Goal: Transaction & Acquisition: Purchase product/service

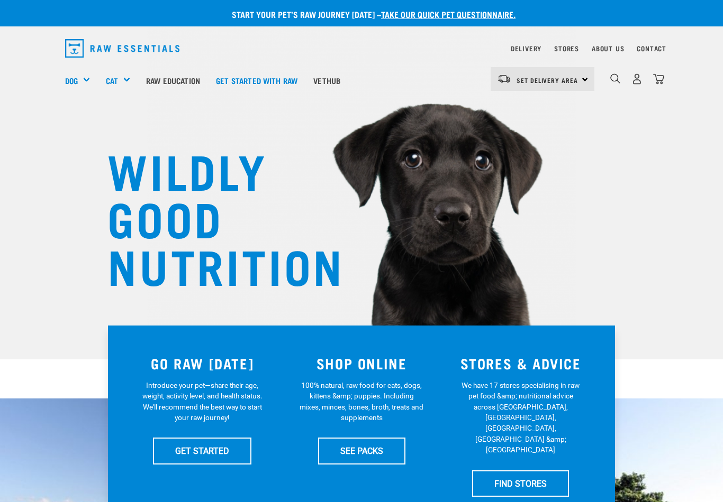
click at [0, 0] on h5 "Shop All Dog" at bounding box center [0, 0] width 0 height 0
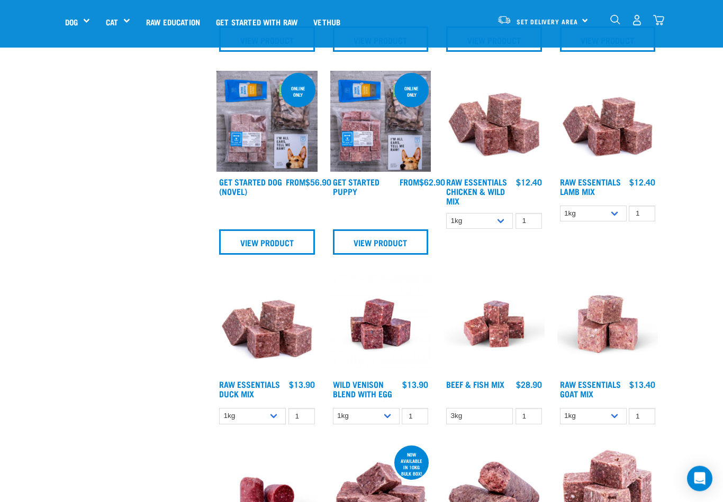
scroll to position [484, 0]
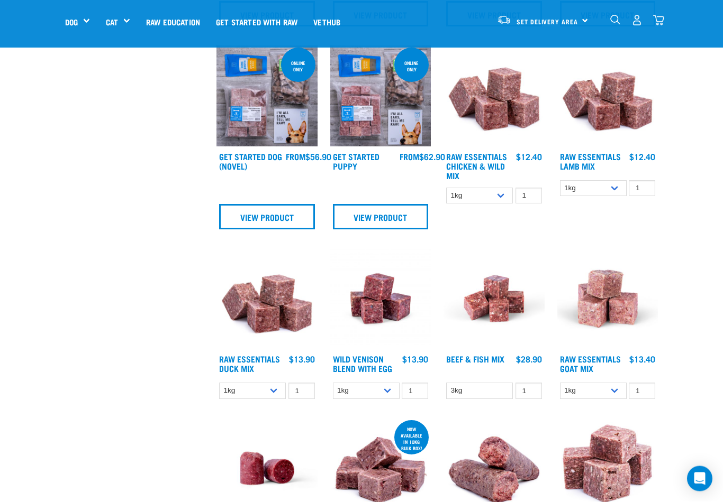
click at [506, 346] on img at bounding box center [493, 299] width 101 height 101
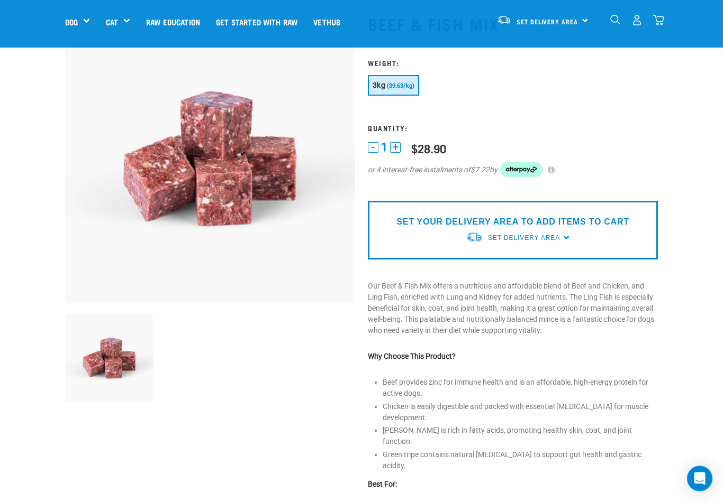
scroll to position [68, 0]
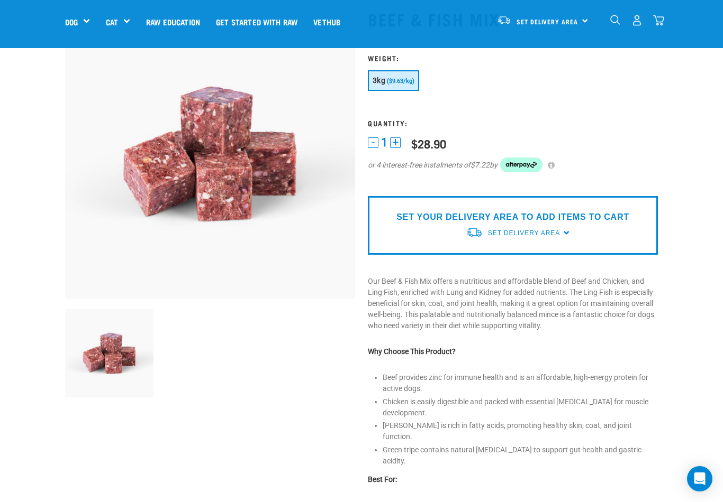
click at [626, 227] on div "SET YOUR DELIVERY AREA TO ADD ITEMS TO CART Set Delivery Area North Island Sout…" at bounding box center [513, 225] width 290 height 59
click at [557, 232] on span "Set Delivery Area" at bounding box center [524, 233] width 72 height 7
click at [513, 258] on link "[GEOGRAPHIC_DATA]" at bounding box center [517, 257] width 105 height 17
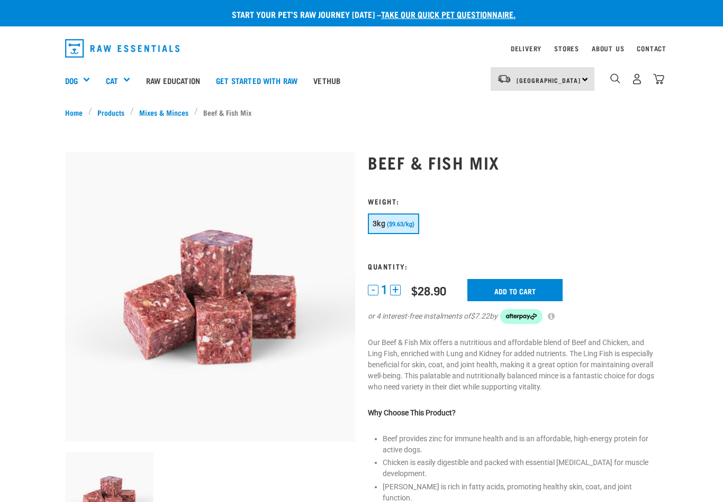
scroll to position [85, 0]
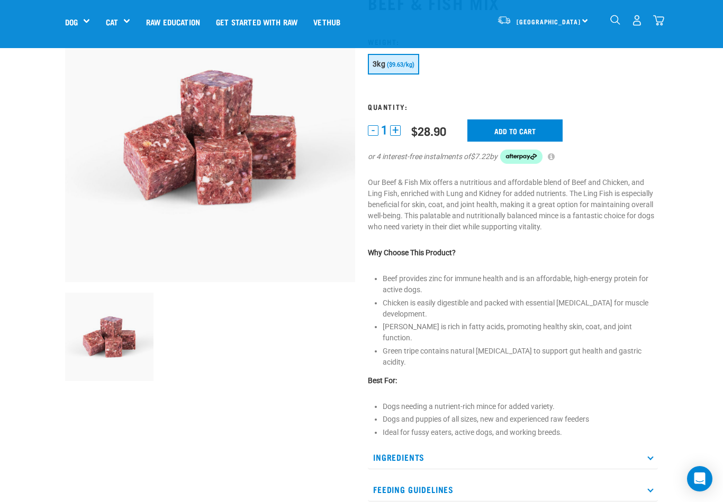
click at [541, 133] on input "Add to cart" at bounding box center [514, 131] width 95 height 22
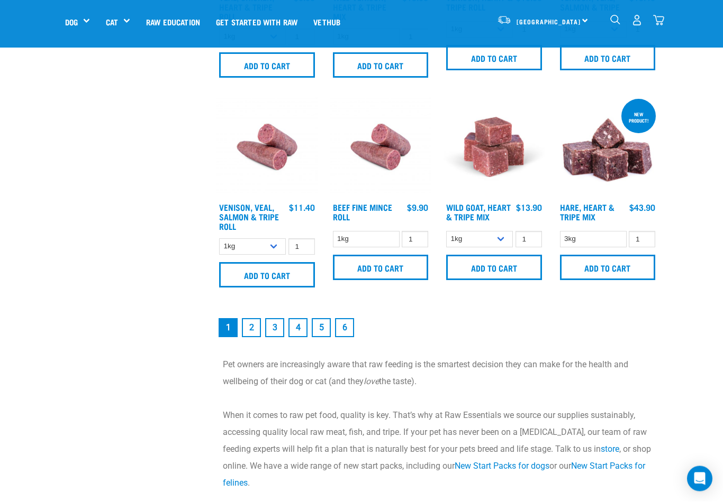
scroll to position [1420, 0]
click at [248, 334] on link "2" at bounding box center [251, 327] width 19 height 19
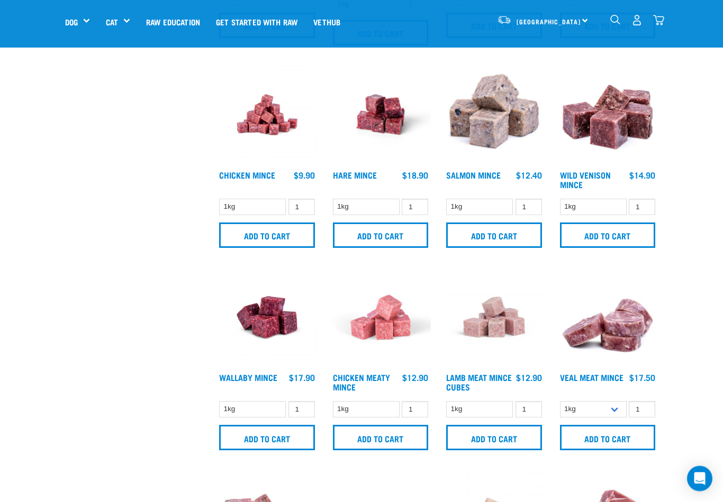
scroll to position [435, 0]
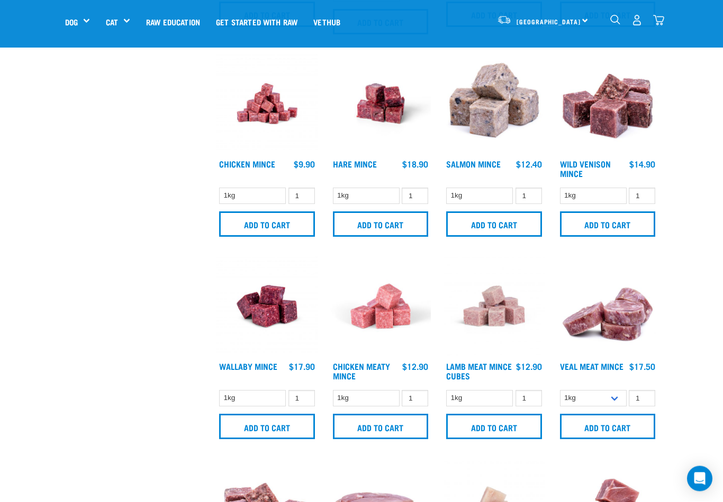
click at [372, 321] on img at bounding box center [380, 307] width 101 height 101
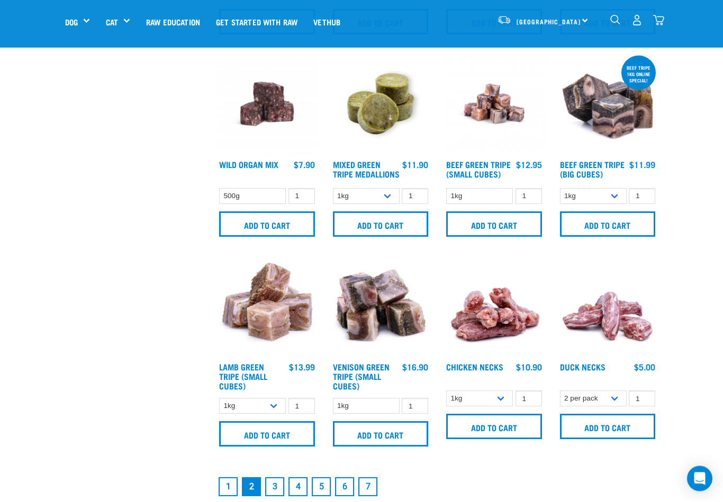
scroll to position [1246, 0]
click at [522, 436] on input "Add to cart" at bounding box center [494, 426] width 96 height 25
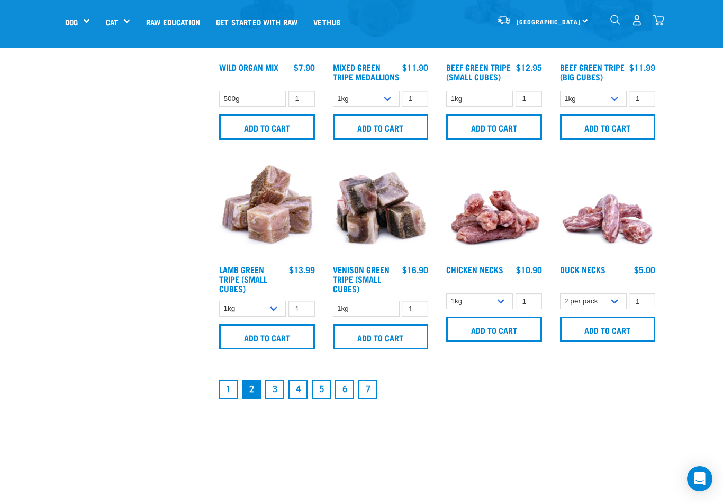
scroll to position [1343, 0]
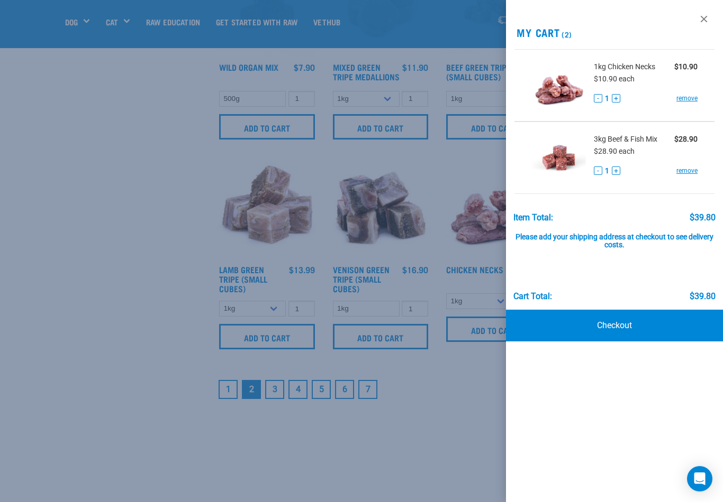
click at [277, 404] on div at bounding box center [361, 251] width 723 height 502
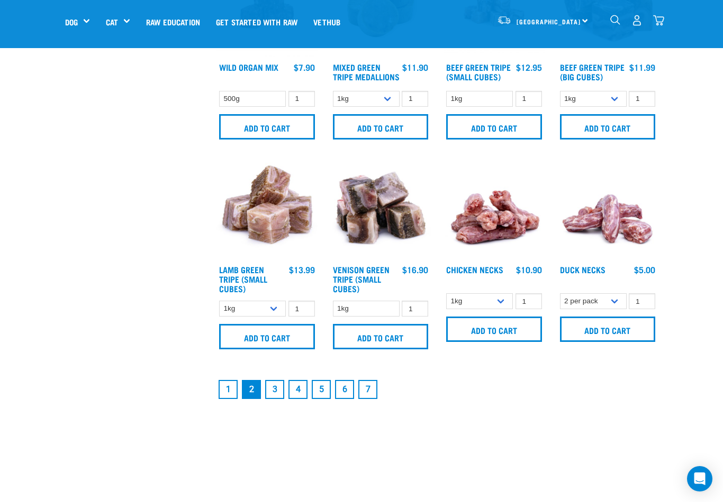
click at [277, 399] on link "3" at bounding box center [274, 389] width 19 height 19
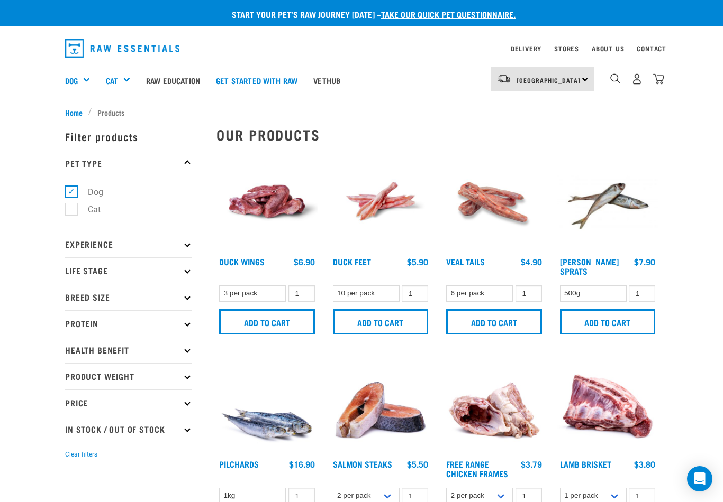
click at [617, 80] on img "dropdown navigation" at bounding box center [615, 79] width 10 height 10
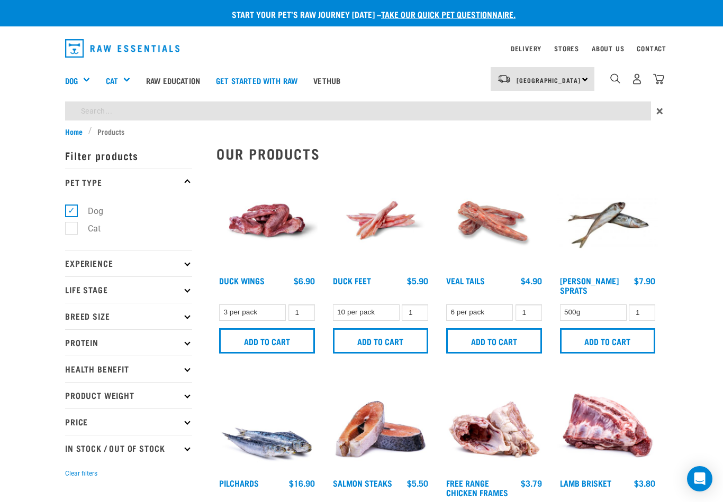
click at [106, 117] on input "search" at bounding box center [358, 111] width 586 height 19
type input "Chicken necks"
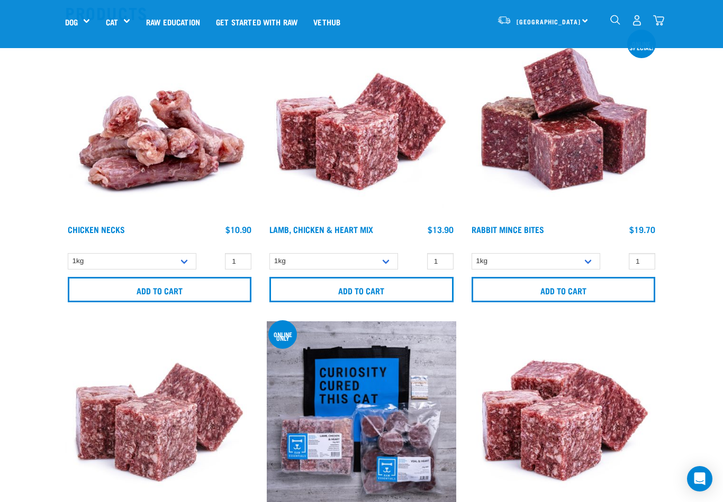
scroll to position [131, 0]
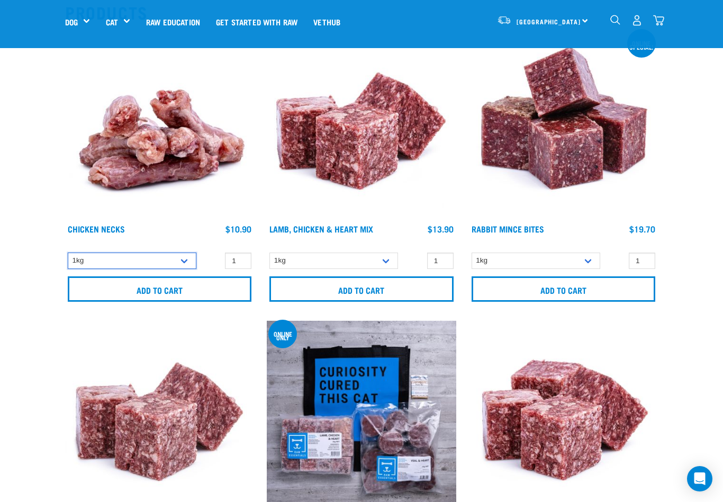
click at [190, 262] on select "1kg 2kg" at bounding box center [132, 261] width 129 height 16
select select "7342"
click at [224, 289] on input "Add to cart" at bounding box center [160, 289] width 184 height 25
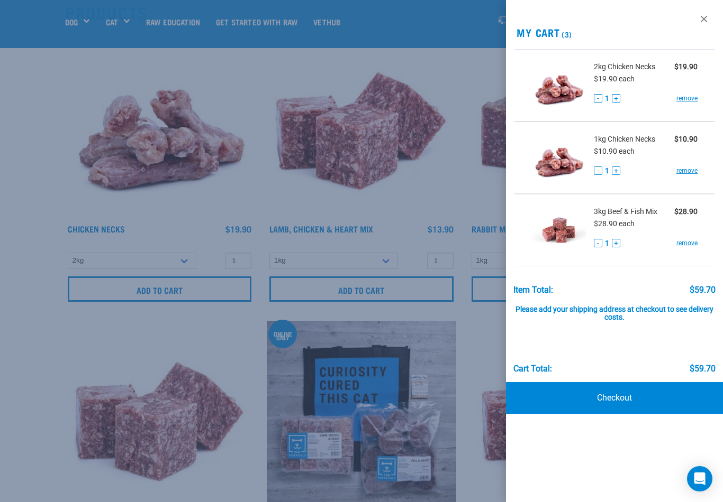
click at [482, 335] on div at bounding box center [361, 251] width 723 height 502
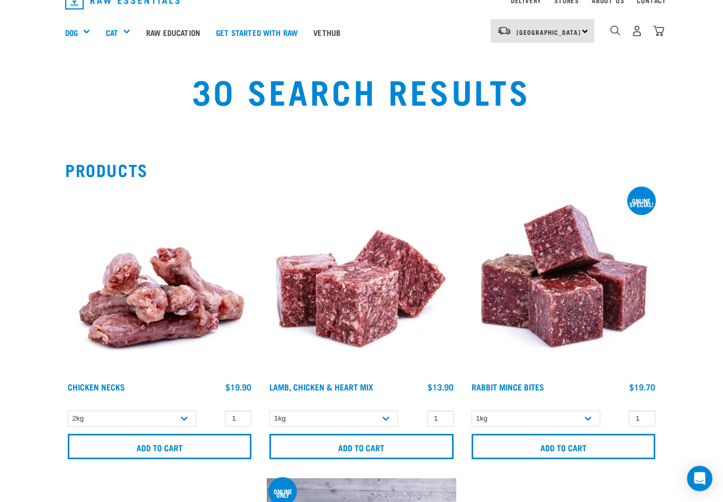
scroll to position [0, 0]
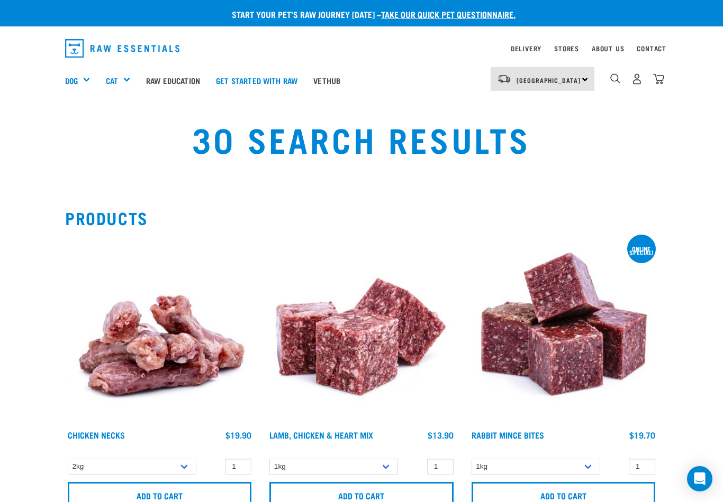
click at [0, 0] on div "Mixes & Minces" at bounding box center [0, 0] width 0 height 0
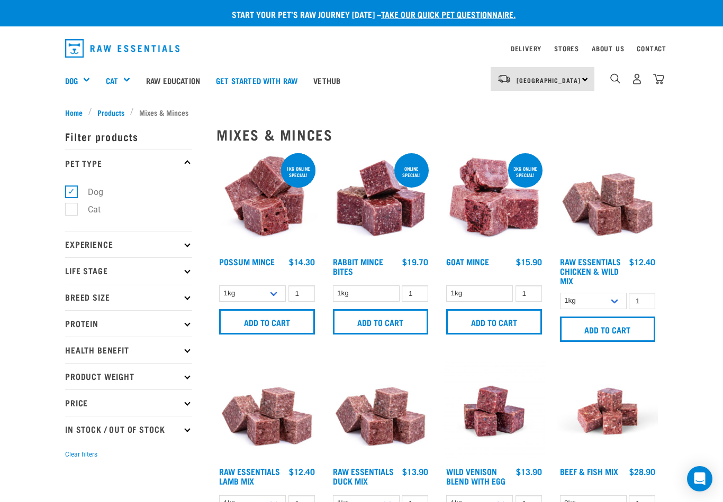
click at [627, 223] on img at bounding box center [607, 201] width 101 height 101
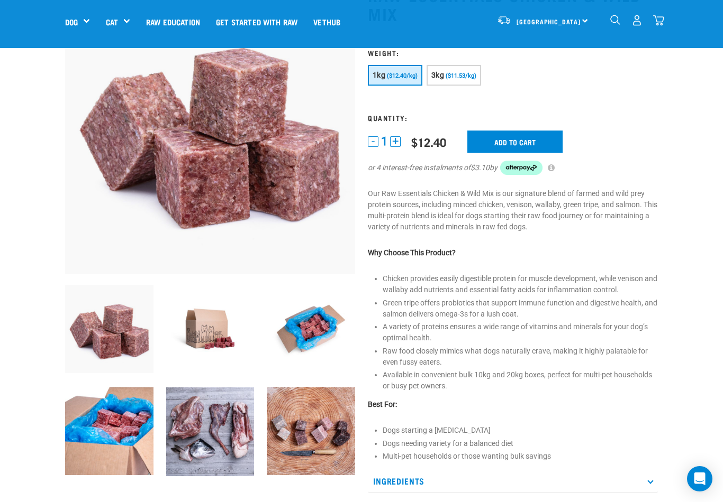
scroll to position [93, 0]
click at [534, 140] on input "Add to cart" at bounding box center [514, 141] width 95 height 22
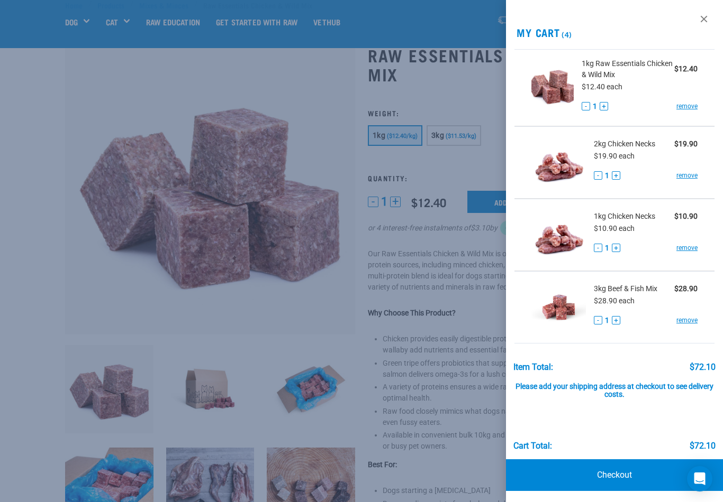
scroll to position [0, 0]
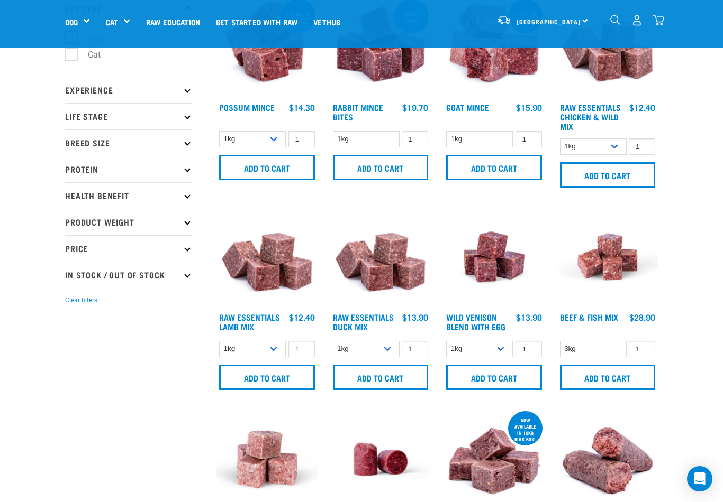
scroll to position [87, 0]
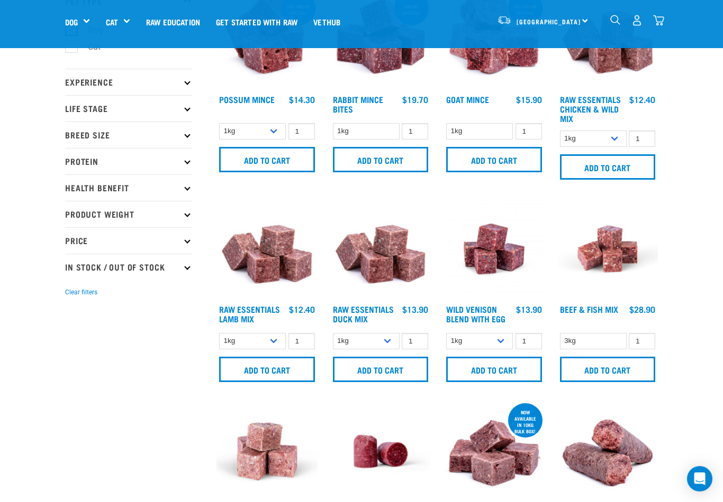
click at [406, 269] on img at bounding box center [380, 249] width 101 height 101
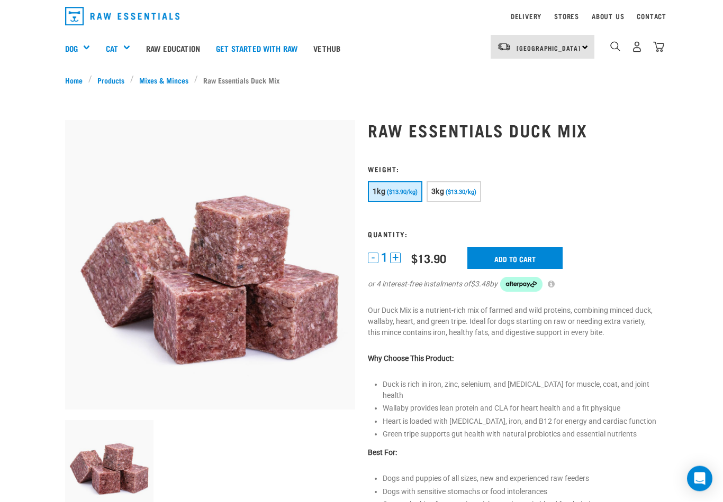
scroll to position [32, 0]
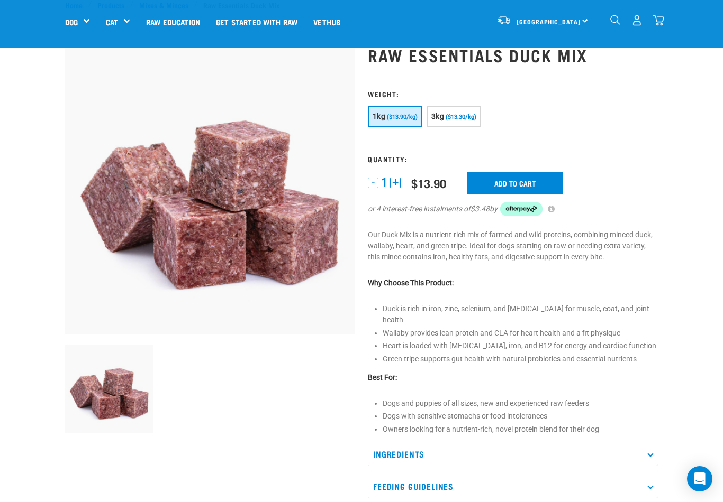
click at [542, 182] on input "Add to cart" at bounding box center [514, 183] width 95 height 22
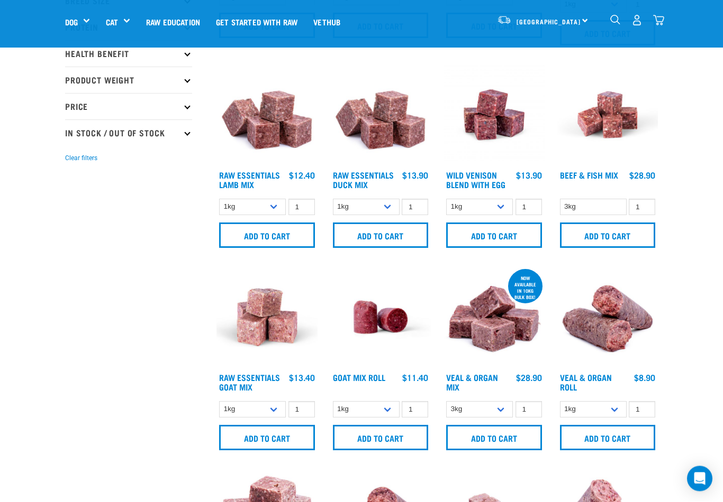
scroll to position [222, 0]
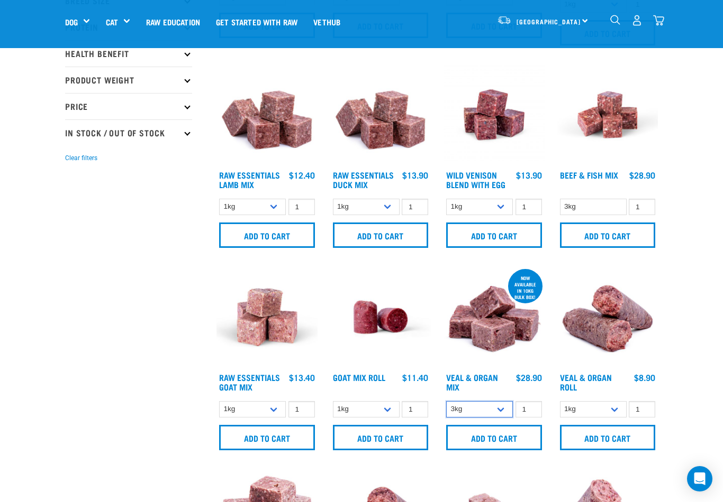
click at [507, 412] on select "3kg Bulk (10kg)" at bounding box center [479, 409] width 67 height 16
click at [517, 334] on img at bounding box center [493, 317] width 101 height 101
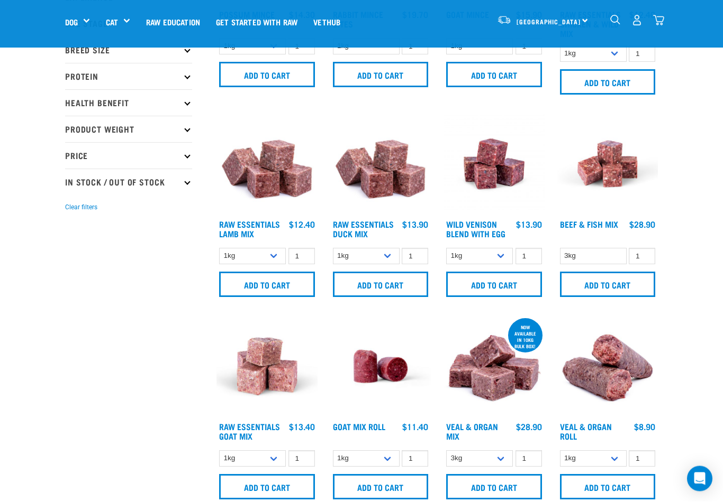
scroll to position [172, 0]
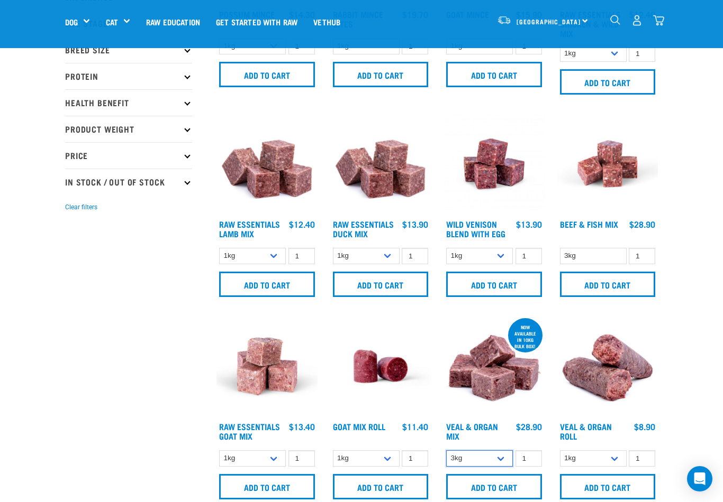
click at [504, 459] on select "3kg Bulk (10kg)" at bounding box center [479, 459] width 67 height 16
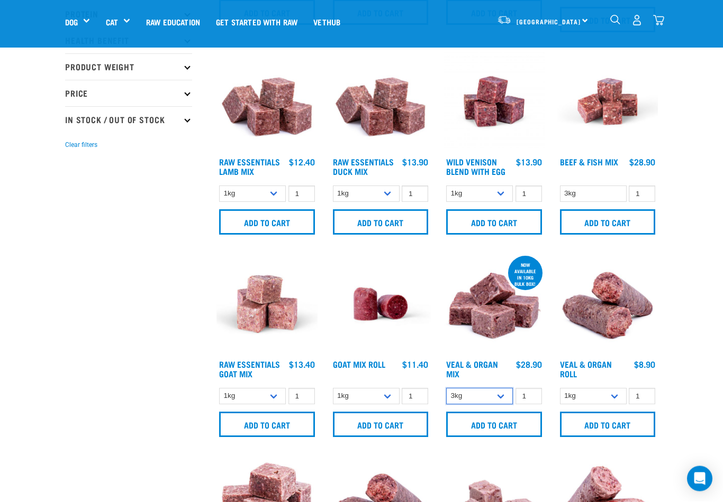
scroll to position [236, 0]
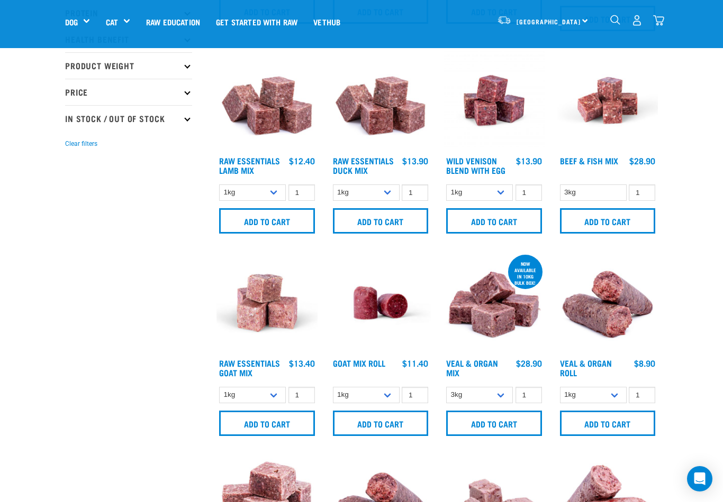
click at [631, 424] on input "Add to cart" at bounding box center [608, 423] width 96 height 25
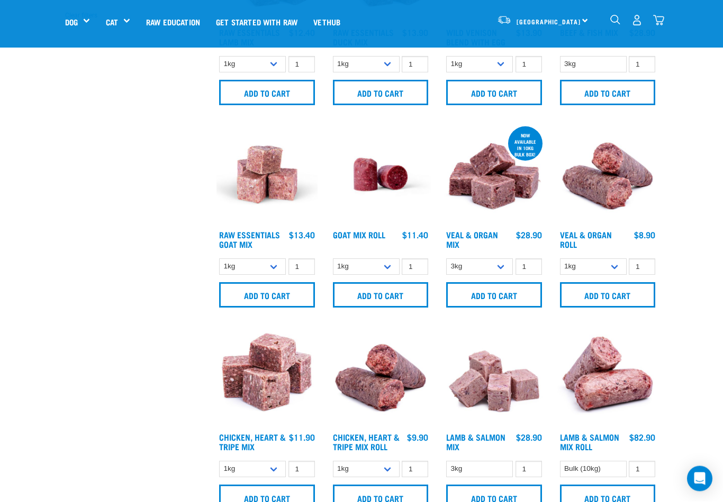
scroll to position [364, 0]
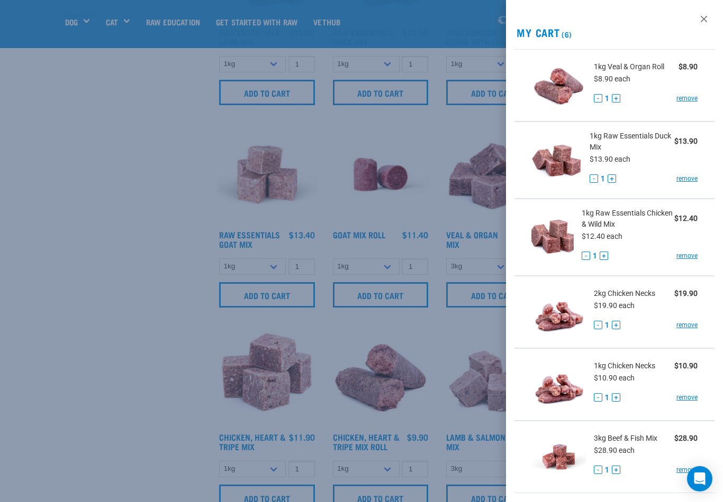
click at [473, 420] on div at bounding box center [361, 251] width 723 height 502
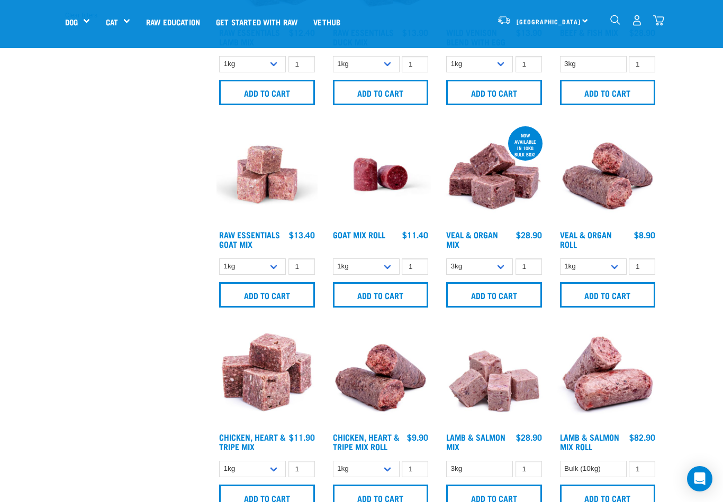
click at [387, 440] on link "Chicken, Heart & Tripe Mix Roll" at bounding box center [366, 442] width 67 height 14
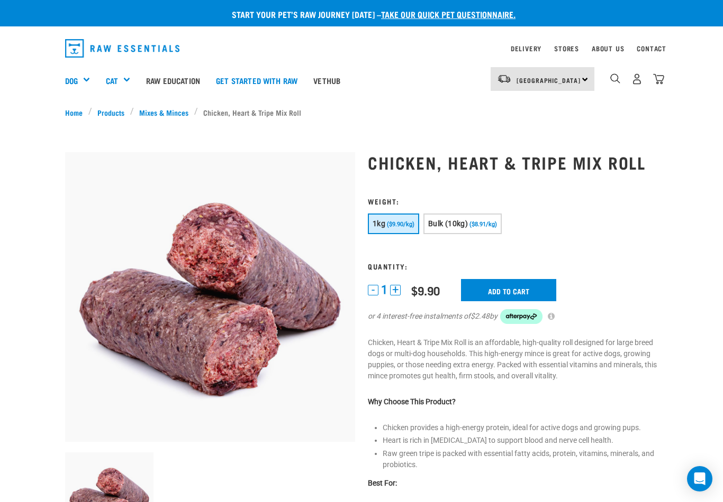
click at [545, 301] on input "Add to cart" at bounding box center [508, 290] width 95 height 22
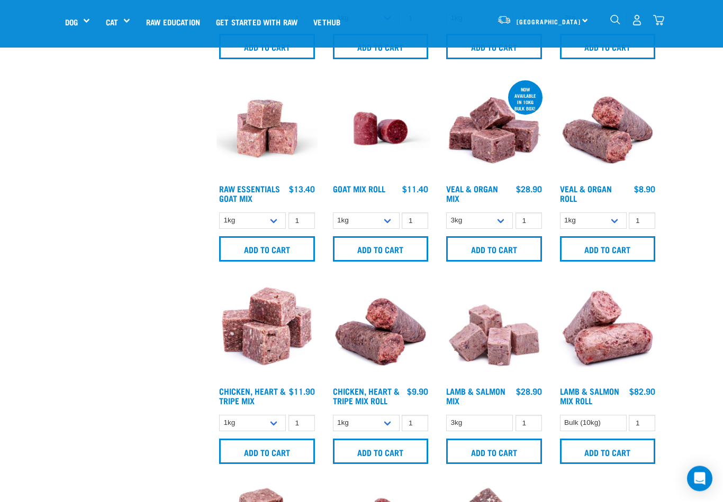
scroll to position [411, 0]
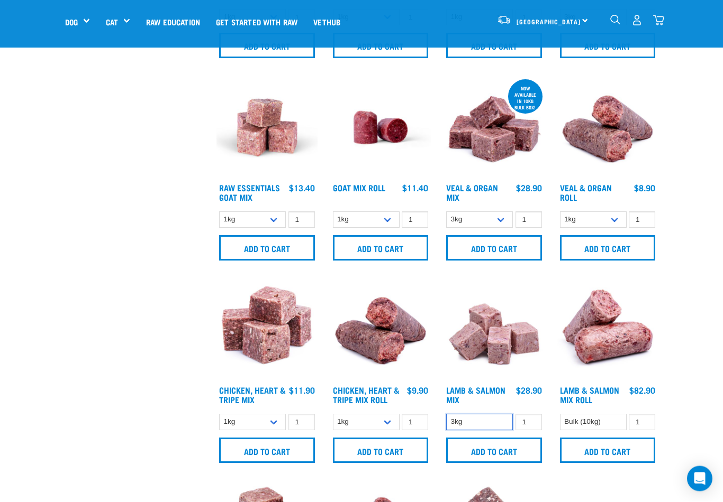
click at [504, 421] on select "3kg" at bounding box center [479, 423] width 67 height 16
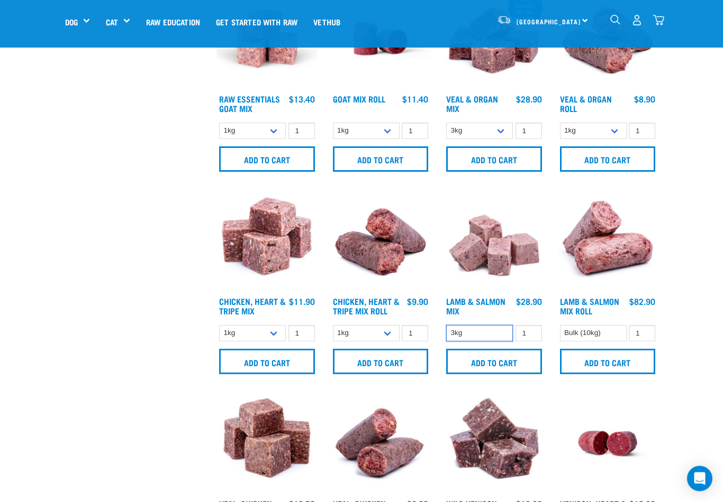
scroll to position [501, 0]
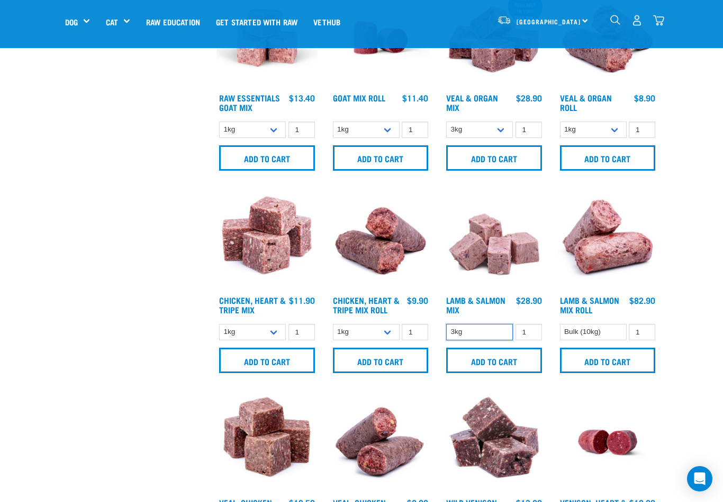
click at [261, 259] on img at bounding box center [266, 240] width 101 height 101
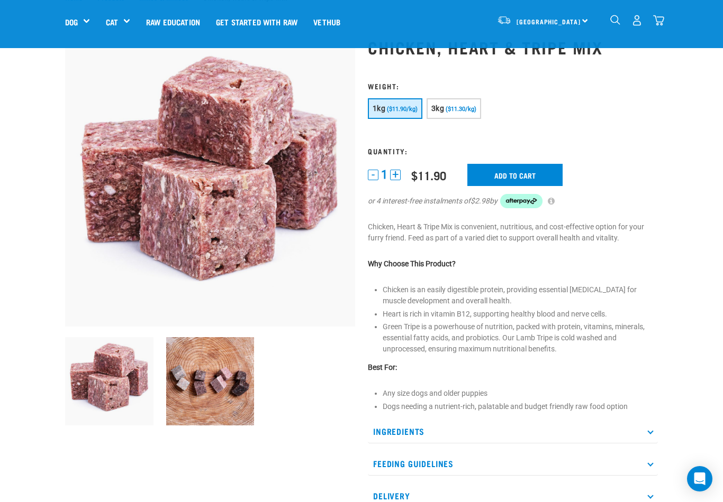
scroll to position [40, 0]
click at [537, 176] on input "Add to cart" at bounding box center [514, 175] width 95 height 22
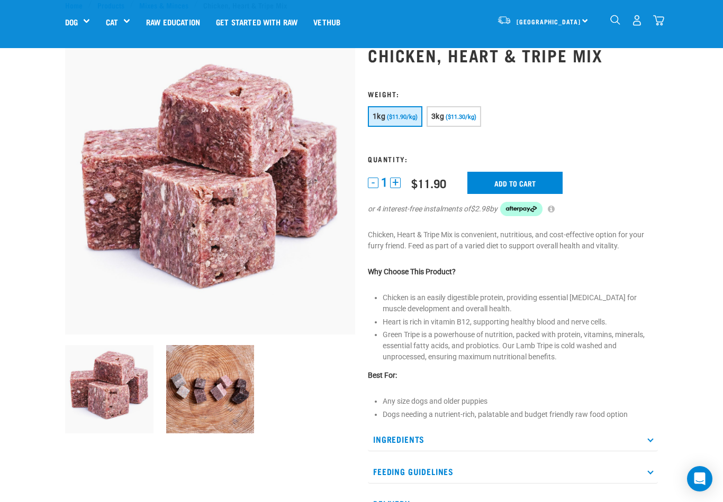
scroll to position [0, 0]
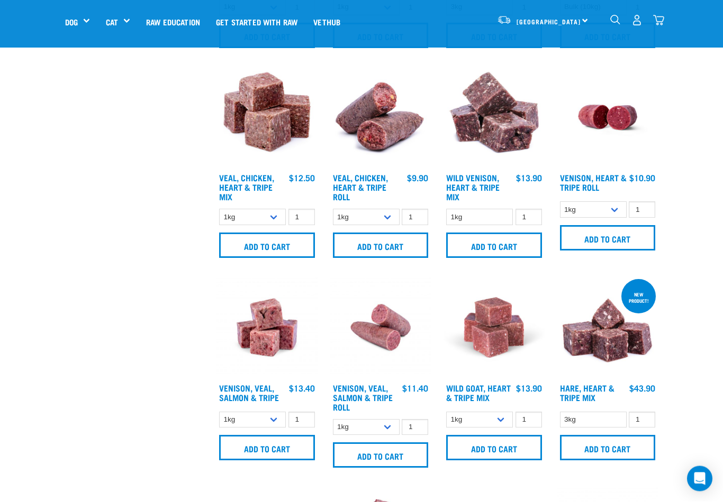
scroll to position [827, 0]
click at [281, 453] on input "Add to cart" at bounding box center [267, 447] width 96 height 25
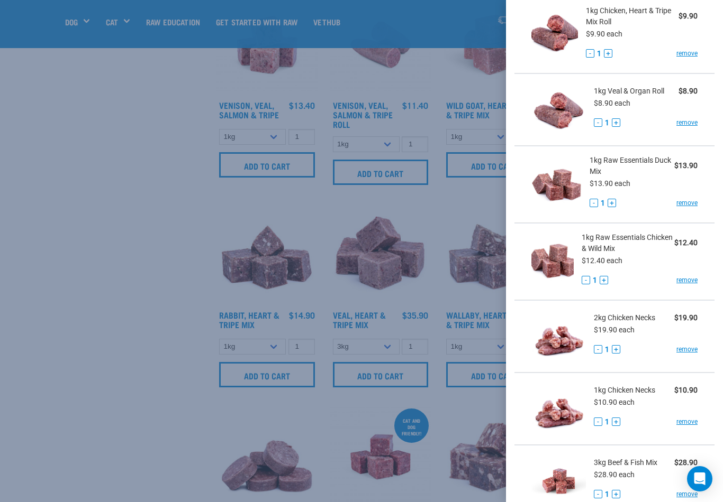
scroll to position [207, 0]
click at [373, 304] on div at bounding box center [361, 251] width 723 height 502
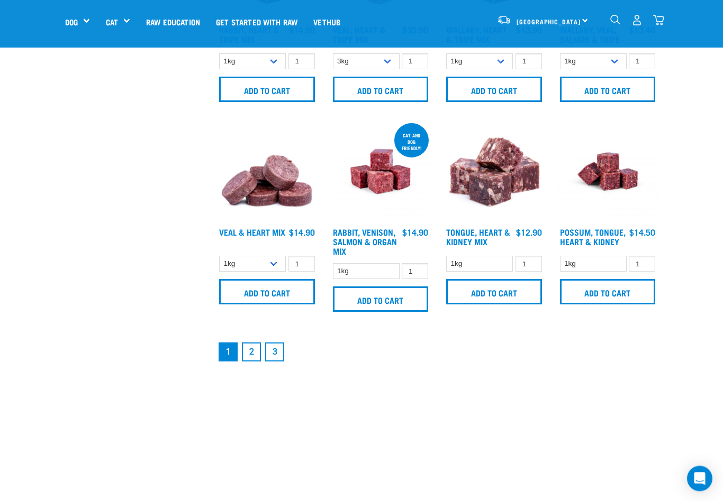
scroll to position [1395, 0]
click at [255, 362] on link "2" at bounding box center [251, 352] width 19 height 19
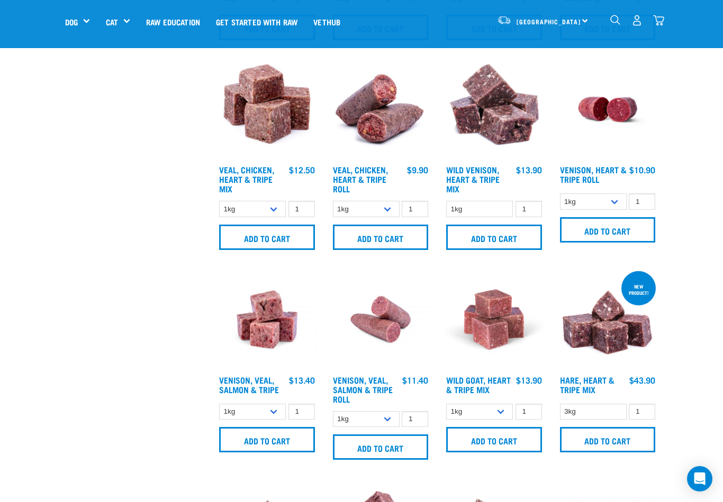
scroll to position [830, 0]
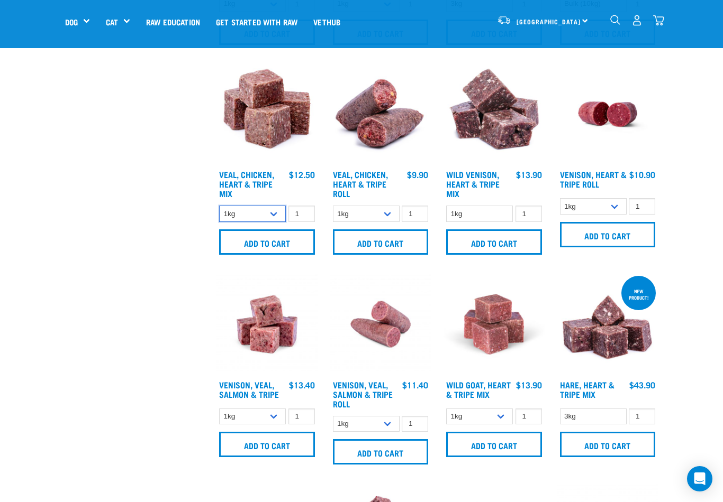
click at [273, 214] on select "1kg 3kg" at bounding box center [252, 214] width 67 height 16
select select "752"
click at [380, 218] on select "1kg Bulk (10kg)" at bounding box center [366, 214] width 67 height 16
click at [266, 255] on input "Add to cart" at bounding box center [267, 242] width 96 height 25
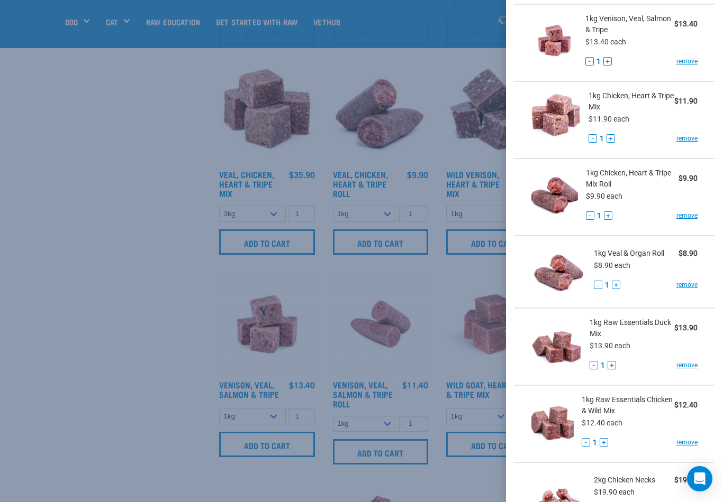
click at [456, 299] on div at bounding box center [361, 251] width 723 height 502
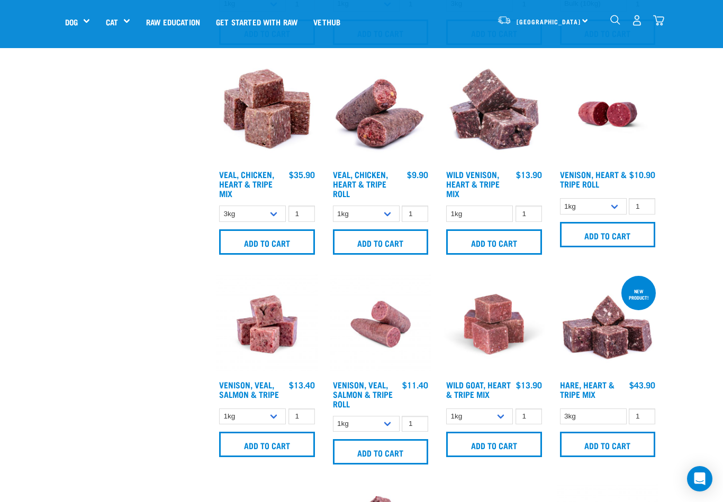
scroll to position [102, 0]
click at [618, 246] on input "Add to cart" at bounding box center [608, 234] width 96 height 25
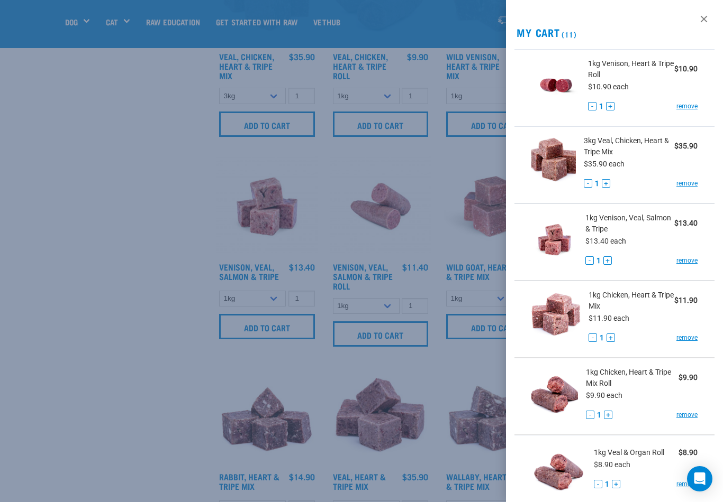
scroll to position [0, 0]
click at [614, 336] on button "+" at bounding box center [610, 338] width 8 height 8
click at [690, 415] on link "remove" at bounding box center [686, 415] width 21 height 10
